Goal: Information Seeking & Learning: Find specific fact

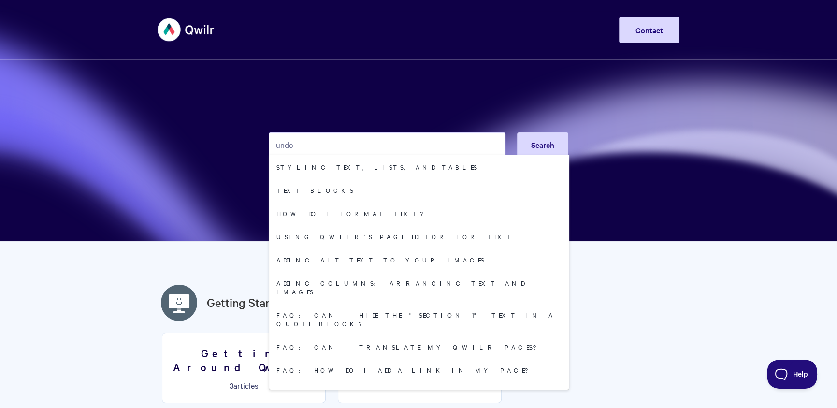
type input "undo"
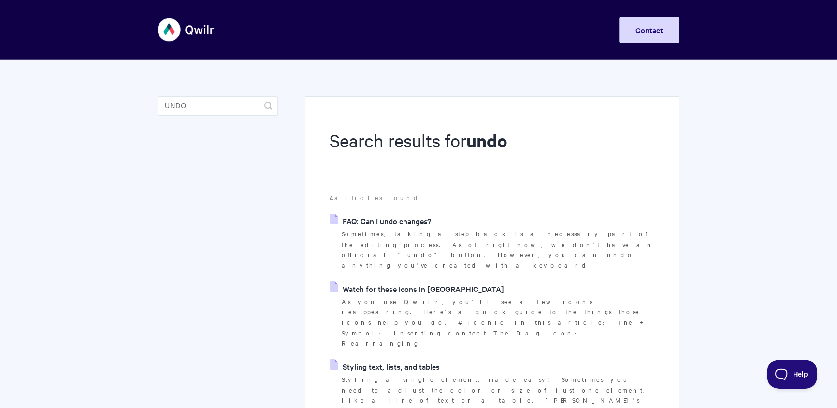
click at [423, 229] on p "Sometimes, taking a step back is a necessary part of the editing process. As of…" at bounding box center [498, 250] width 313 height 42
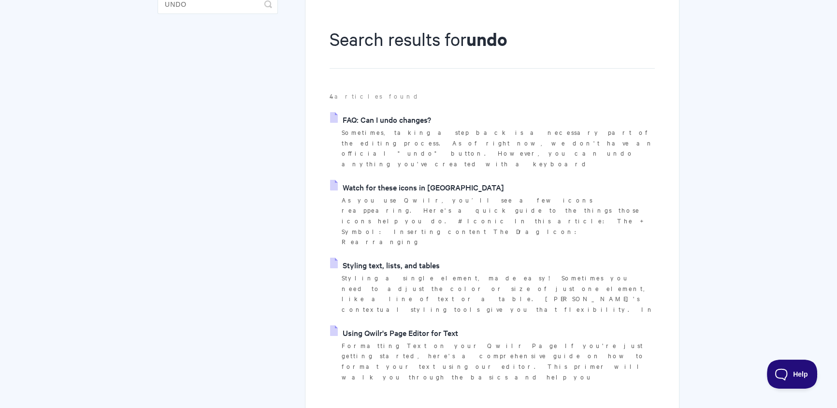
click at [416, 180] on link "Watch for these icons in Qwilr" at bounding box center [417, 187] width 174 height 15
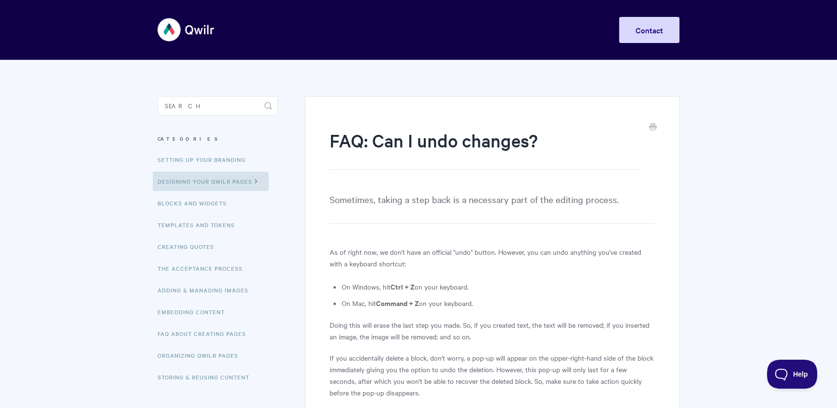
scroll to position [119, 0]
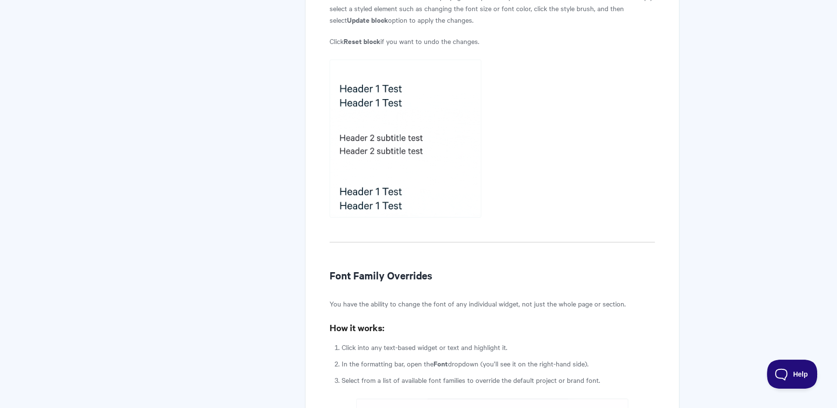
scroll to position [640, 0]
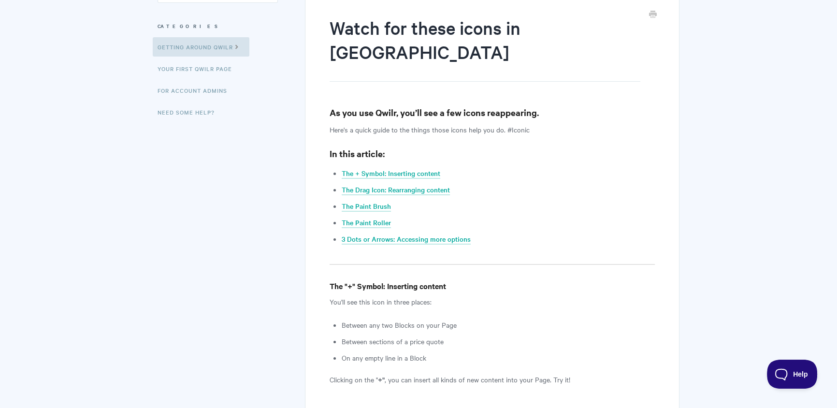
scroll to position [2103, 0]
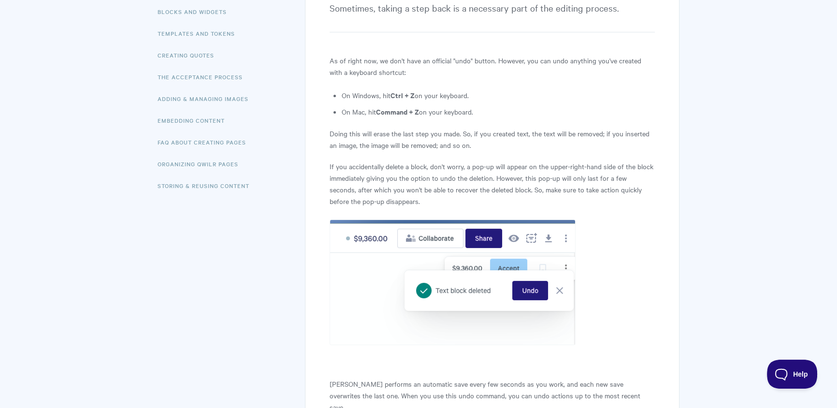
scroll to position [341, 0]
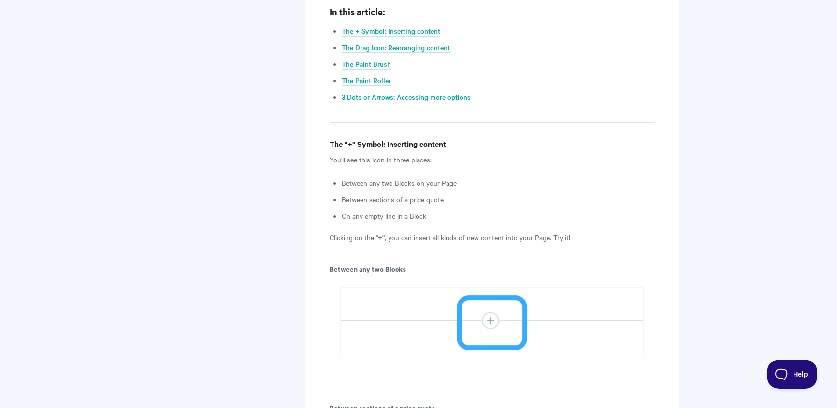
scroll to position [2103, 0]
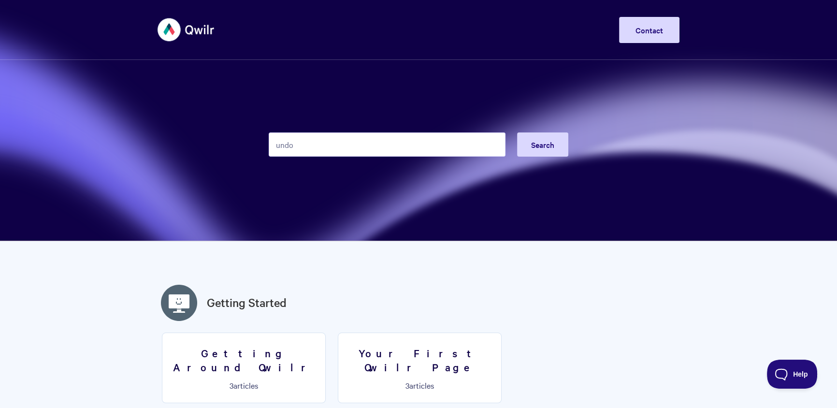
type input "undo"
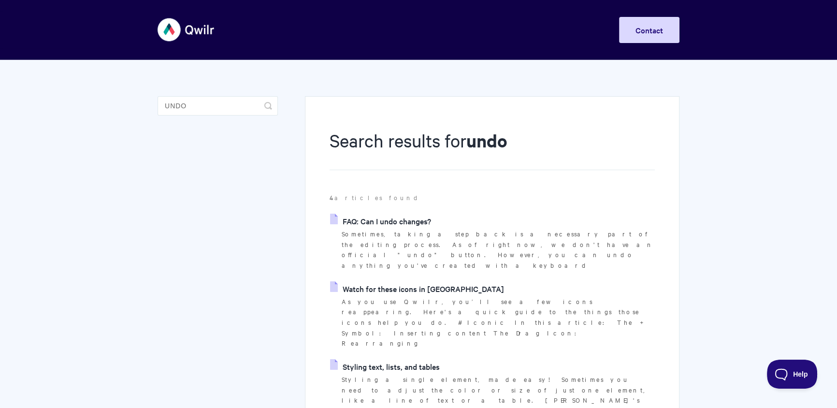
scroll to position [102, 0]
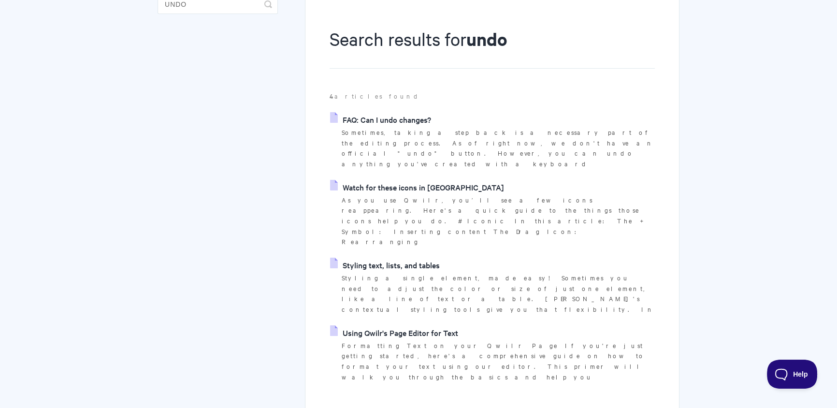
click at [389, 118] on link "FAQ: Can I undo changes?" at bounding box center [380, 119] width 101 height 15
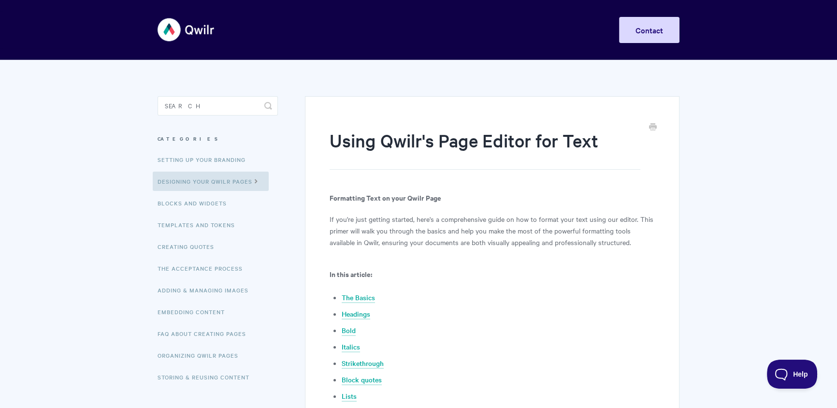
scroll to position [2676, 0]
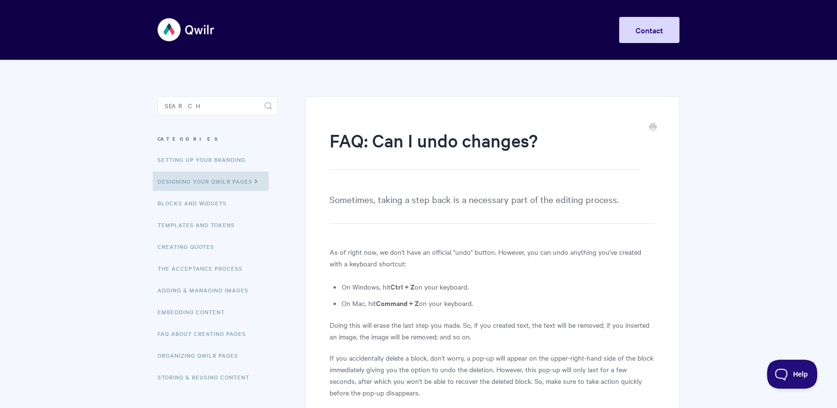
scroll to position [262, 0]
